Goal: Task Accomplishment & Management: Manage account settings

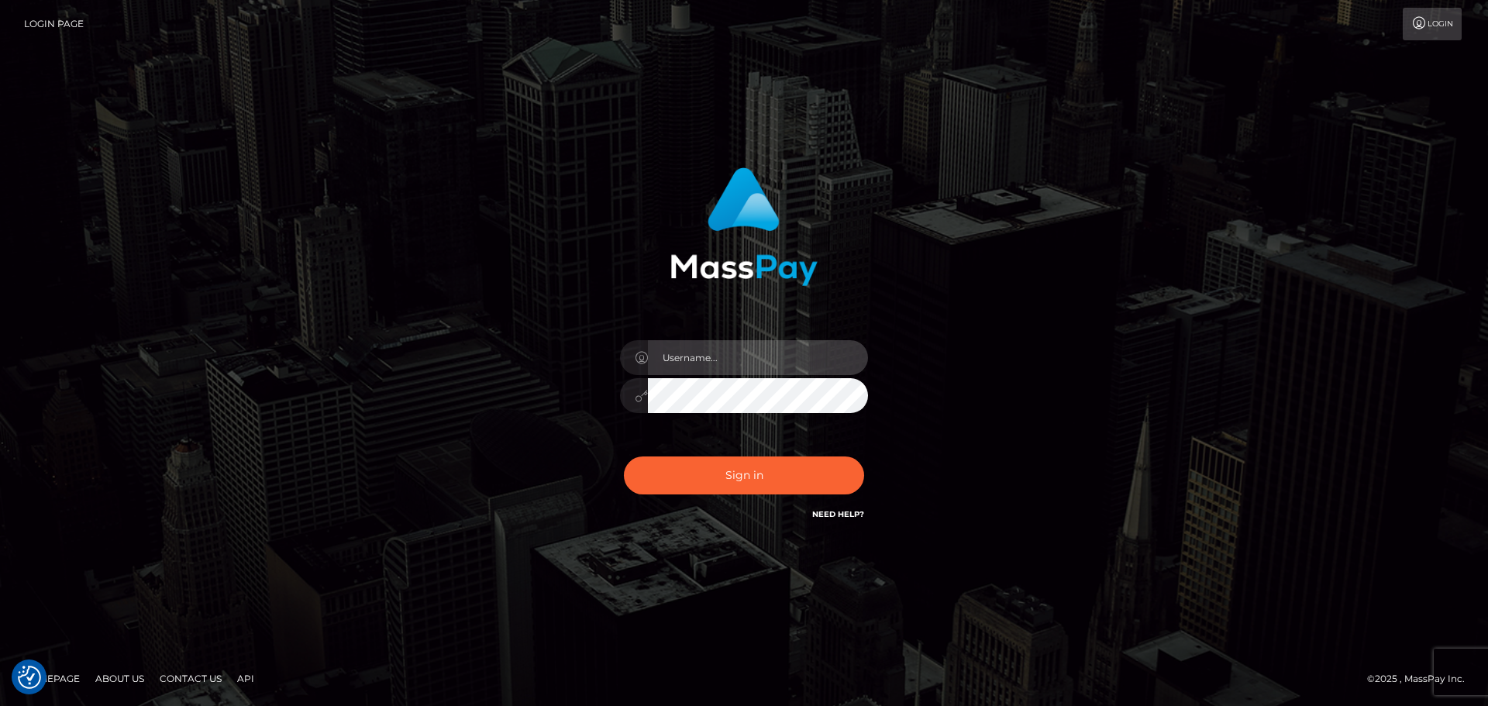
click at [818, 356] on input "text" at bounding box center [758, 357] width 220 height 35
click at [1448, 26] on link "Login" at bounding box center [1432, 24] width 59 height 33
click at [1418, 51] on div "Sign in" at bounding box center [744, 353] width 1488 height 627
click at [849, 515] on link "Need Help?" at bounding box center [838, 514] width 52 height 10
